Goal: Task Accomplishment & Management: Manage account settings

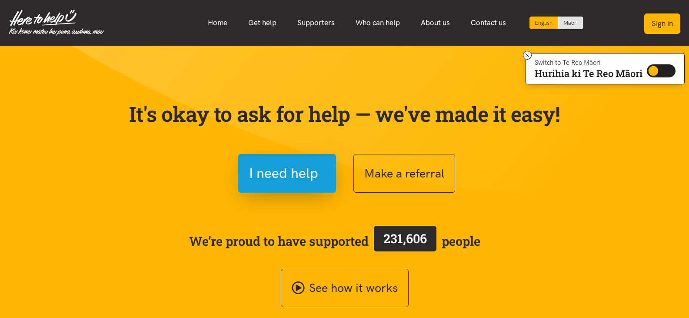
click at [661, 21] on button "Sign in" at bounding box center [662, 23] width 36 height 20
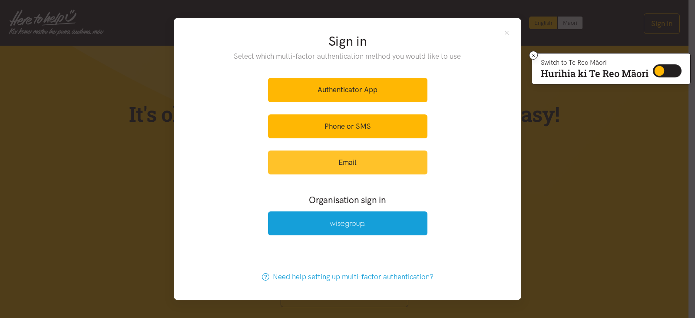
click at [346, 166] on link "Email" at bounding box center [348, 162] width 160 height 24
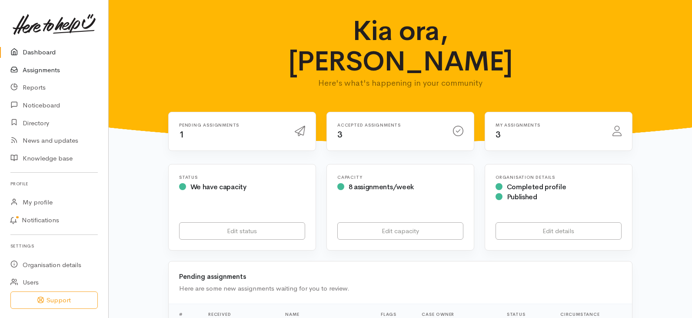
click at [51, 72] on link "Assignments" at bounding box center [54, 70] width 108 height 18
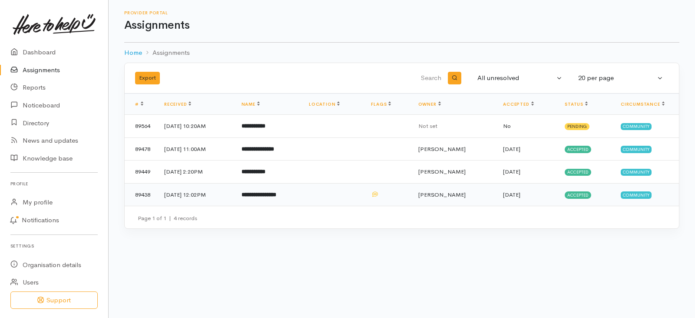
click at [276, 195] on b "**********" at bounding box center [259, 195] width 35 height 6
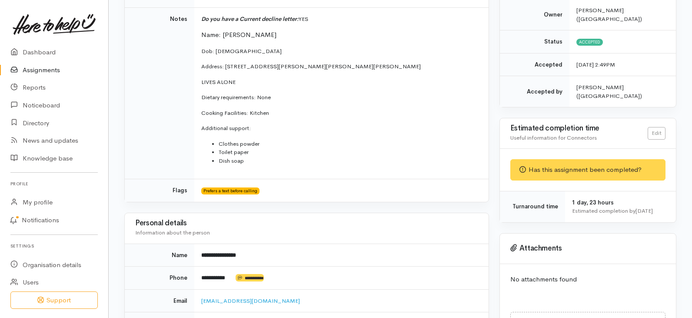
scroll to position [217, 0]
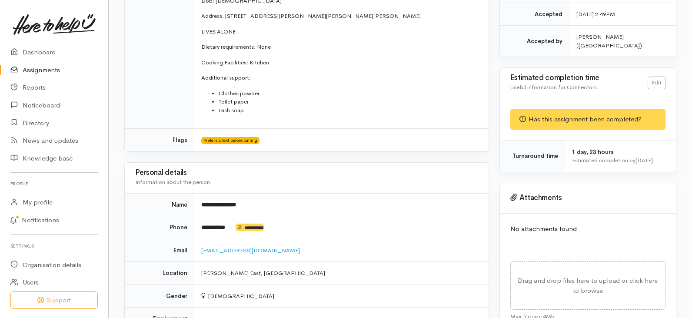
click at [220, 252] on link "parischelsea124@gmail.com" at bounding box center [250, 249] width 99 height 7
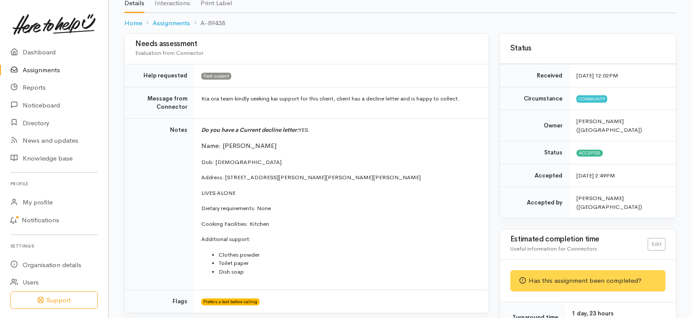
scroll to position [43, 0]
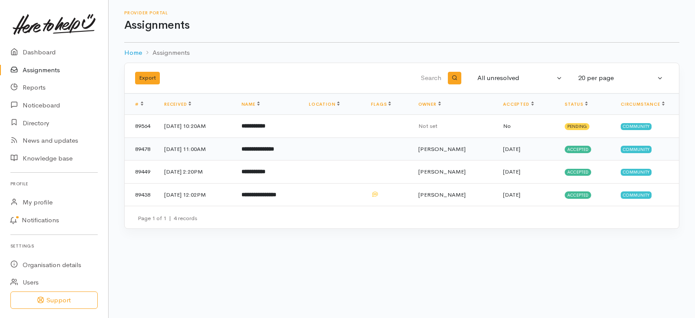
click at [273, 144] on td "**********" at bounding box center [268, 148] width 67 height 23
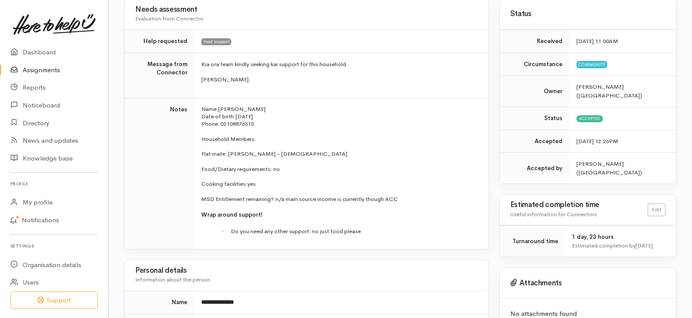
scroll to position [75, 0]
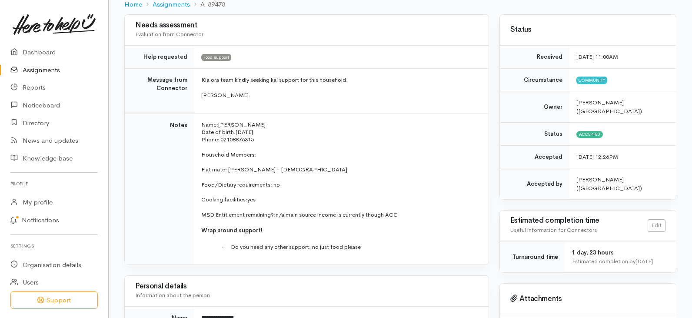
click at [37, 69] on link "Assignments" at bounding box center [54, 70] width 108 height 18
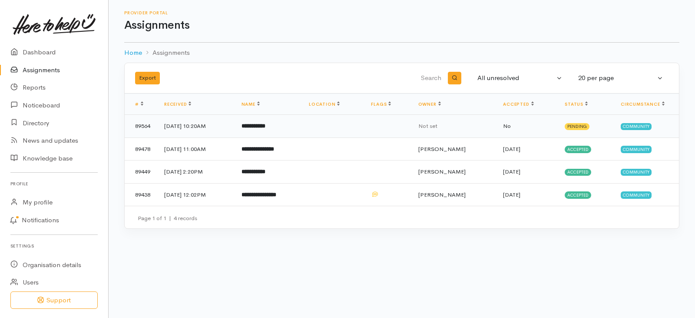
click at [266, 126] on b "**********" at bounding box center [254, 126] width 24 height 6
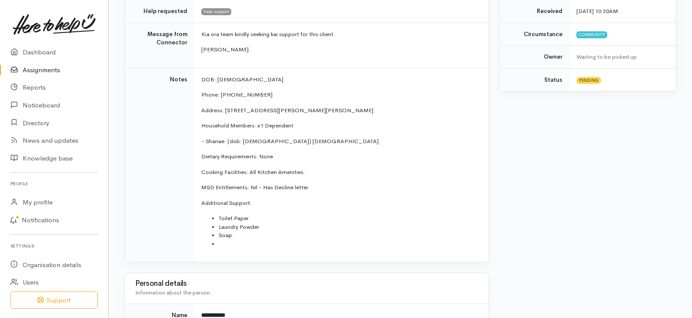
scroll to position [100, 0]
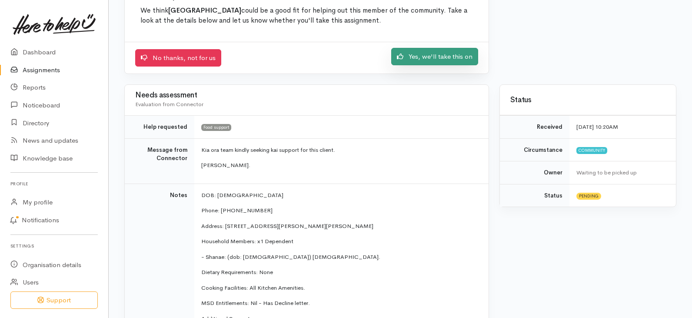
click at [446, 56] on link "Yes, we'll take this on" at bounding box center [434, 57] width 87 height 18
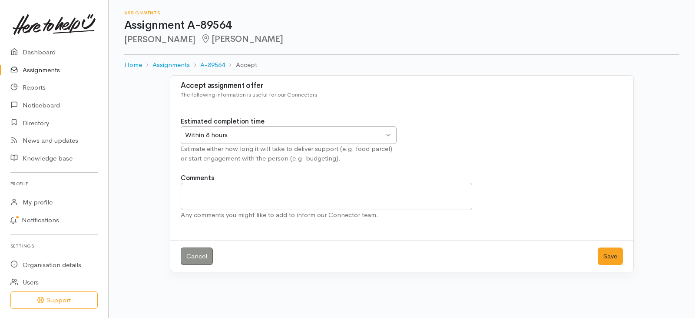
click at [382, 132] on div "Within 8 hours" at bounding box center [284, 135] width 199 height 10
click at [606, 256] on button "Save" at bounding box center [610, 256] width 25 height 18
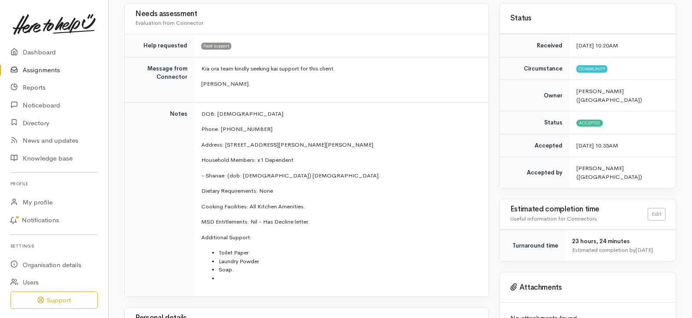
scroll to position [87, 0]
drag, startPoint x: 216, startPoint y: 111, endPoint x: 248, endPoint y: 113, distance: 31.8
click at [248, 113] on p "DOB: 06/02/1986" at bounding box center [339, 113] width 277 height 9
copy p "06/02/1986"
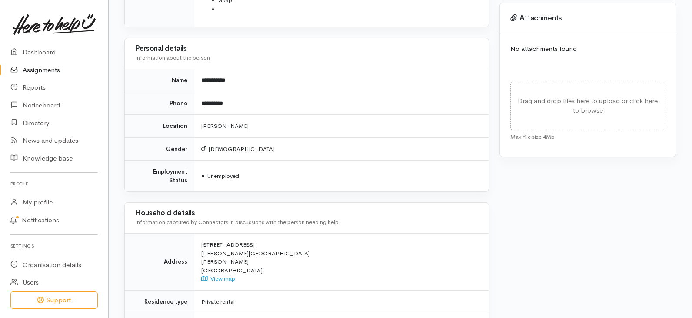
scroll to position [348, 0]
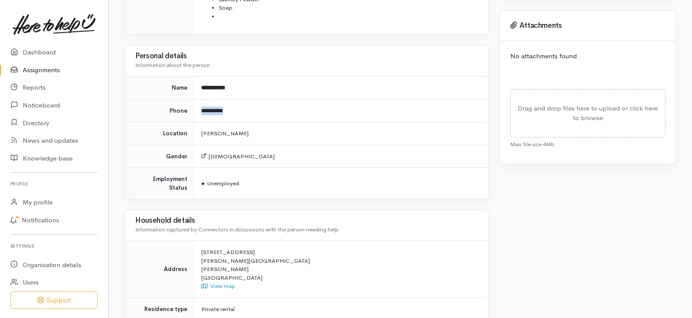
drag, startPoint x: 202, startPoint y: 109, endPoint x: 232, endPoint y: 110, distance: 30.4
click at [232, 110] on td "**********" at bounding box center [341, 110] width 294 height 23
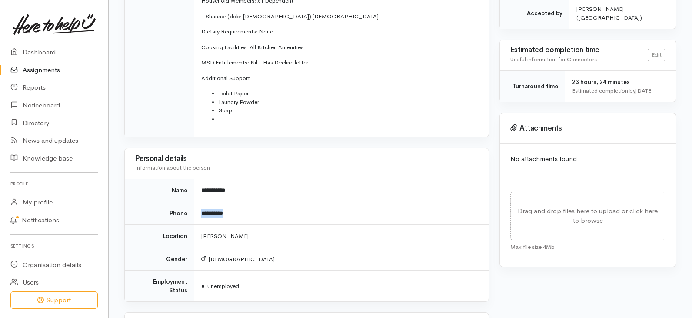
scroll to position [163, 0]
